Goal: Entertainment & Leisure: Browse casually

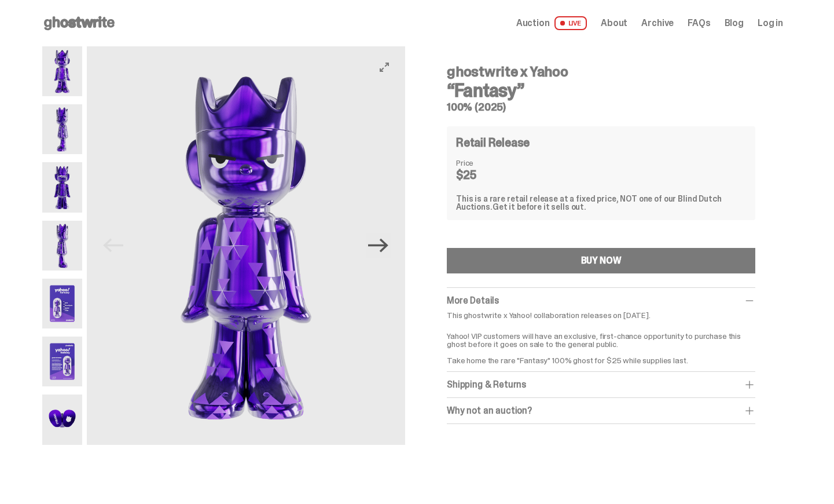
click at [389, 241] on icon "Next" at bounding box center [378, 245] width 20 height 20
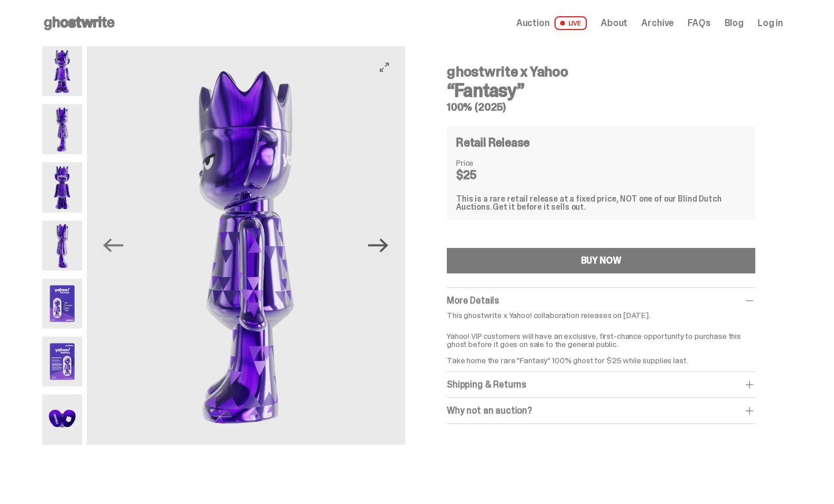
click at [389, 241] on icon "Next" at bounding box center [378, 245] width 20 height 20
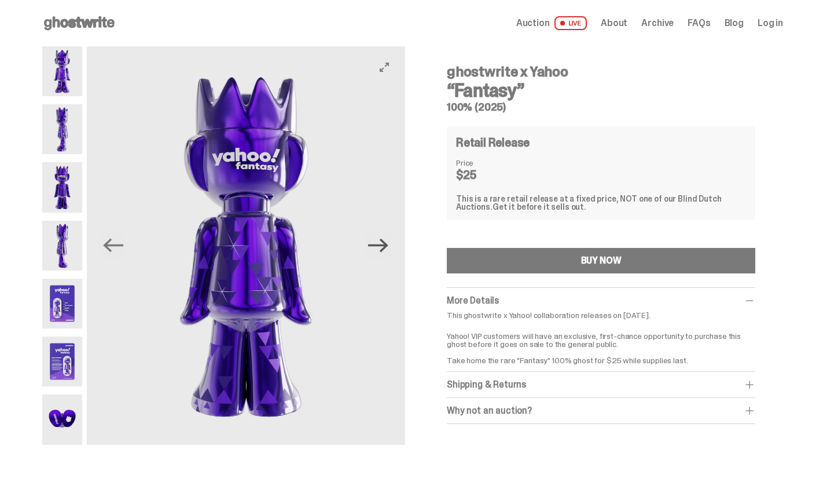
click at [389, 241] on icon "Next" at bounding box center [378, 245] width 20 height 20
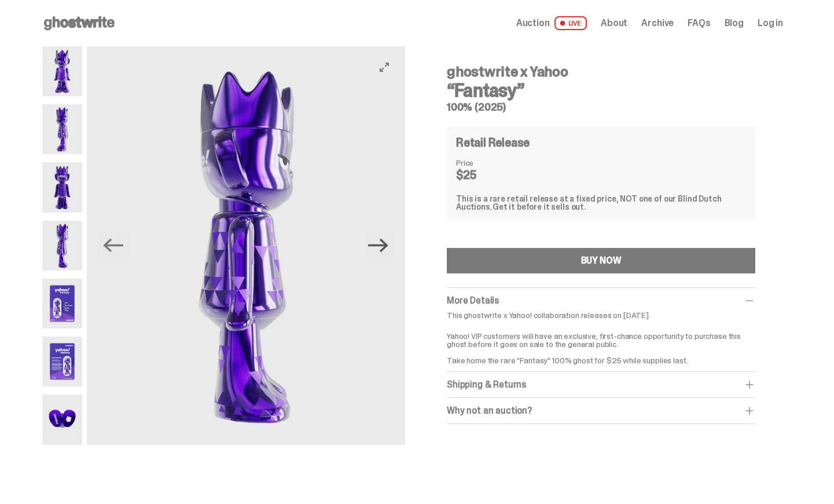
click at [389, 241] on icon "Next" at bounding box center [378, 245] width 20 height 20
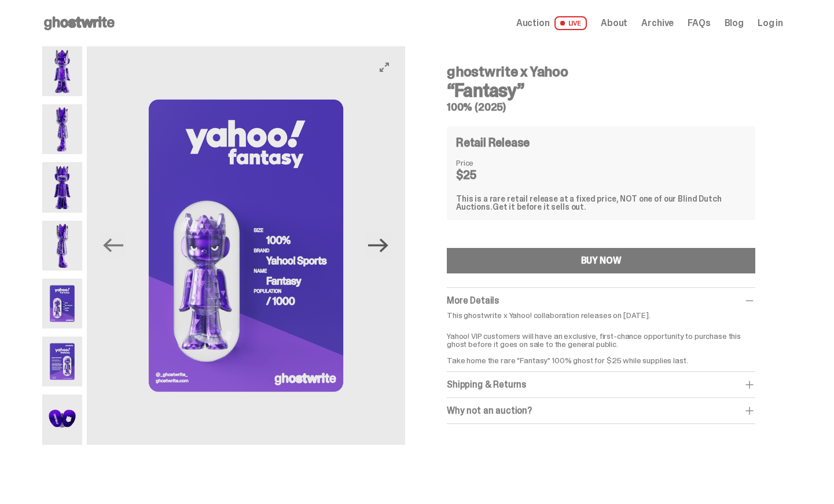
click at [389, 241] on icon "Next" at bounding box center [378, 245] width 20 height 20
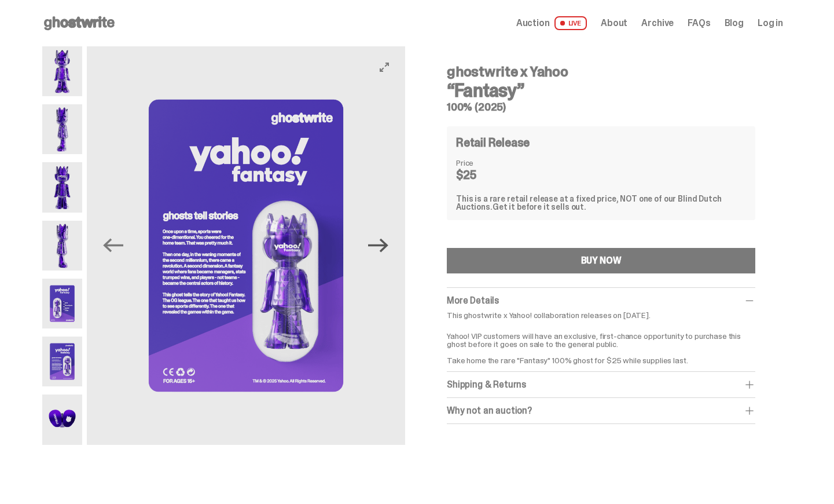
click at [389, 241] on icon "Next" at bounding box center [378, 245] width 20 height 20
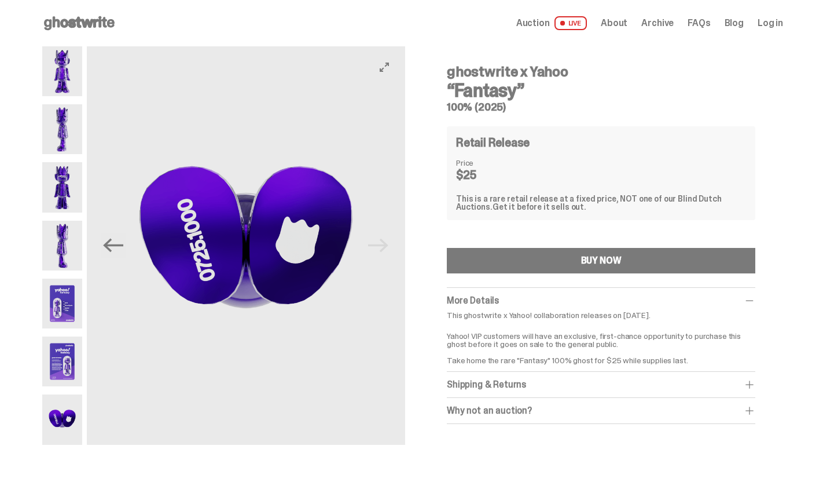
click at [389, 241] on img at bounding box center [246, 245] width 318 height 398
